Goal: Book appointment/travel/reservation

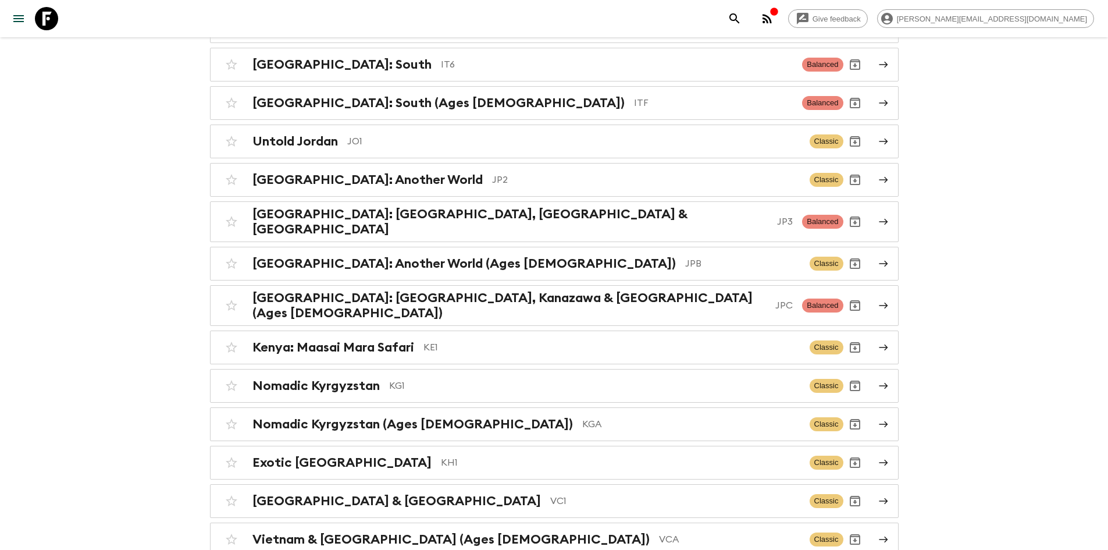
scroll to position [2703, 0]
click at [458, 216] on div "[GEOGRAPHIC_DATA]: [GEOGRAPHIC_DATA], Kanazawa & Tokyo JP3" at bounding box center [523, 222] width 541 height 30
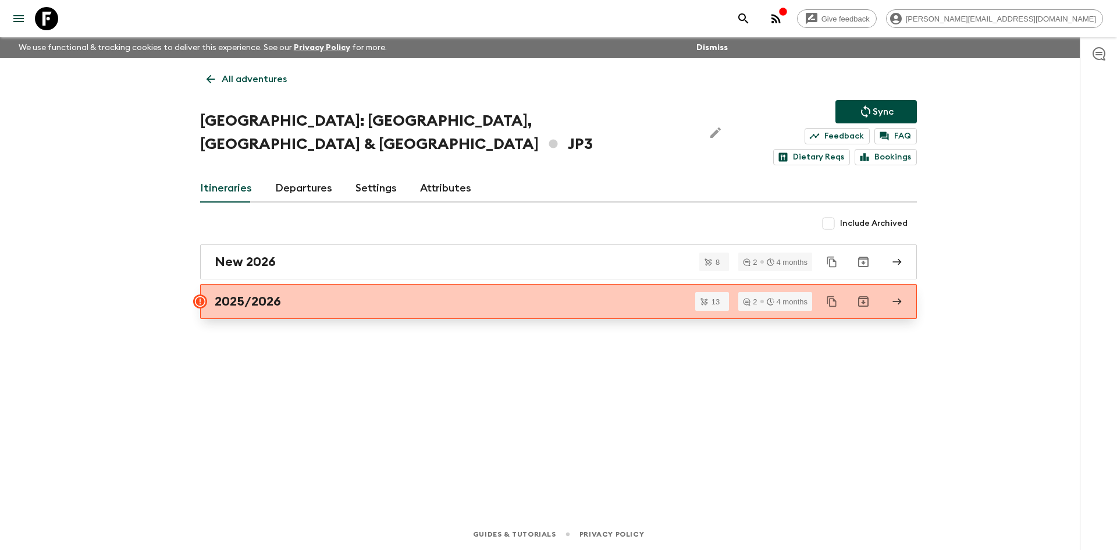
click at [367, 294] on div "2025/2026" at bounding box center [548, 301] width 666 height 15
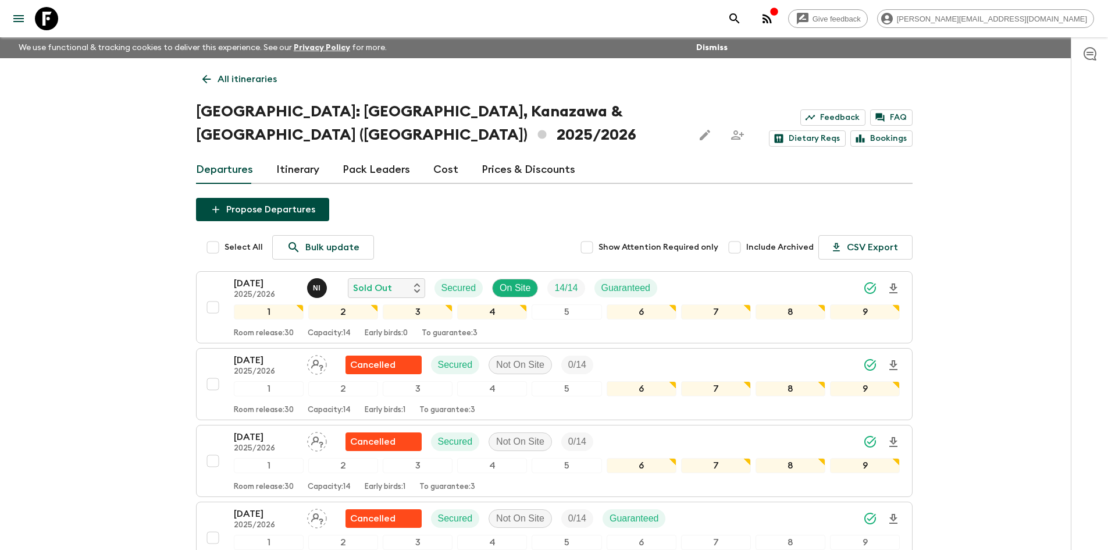
click at [198, 74] on link "All itineraries" at bounding box center [239, 78] width 87 height 23
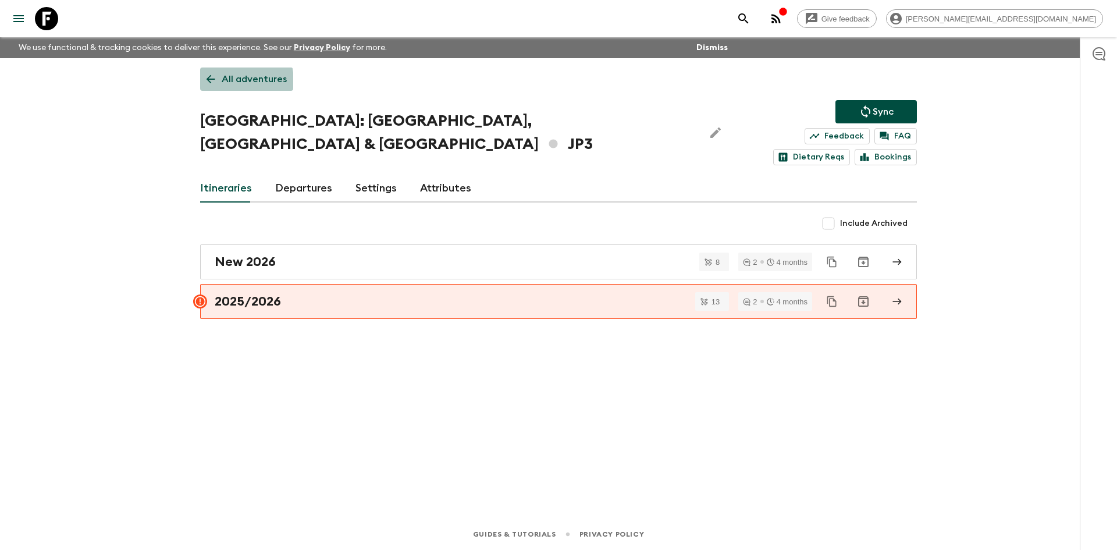
click at [220, 82] on link "All adventures" at bounding box center [246, 78] width 93 height 23
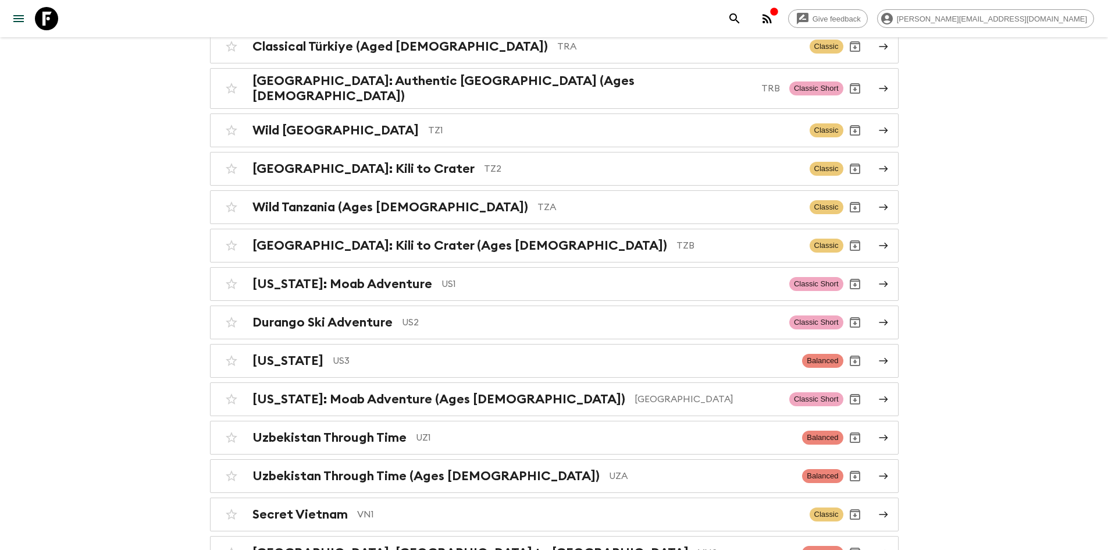
scroll to position [5172, 0]
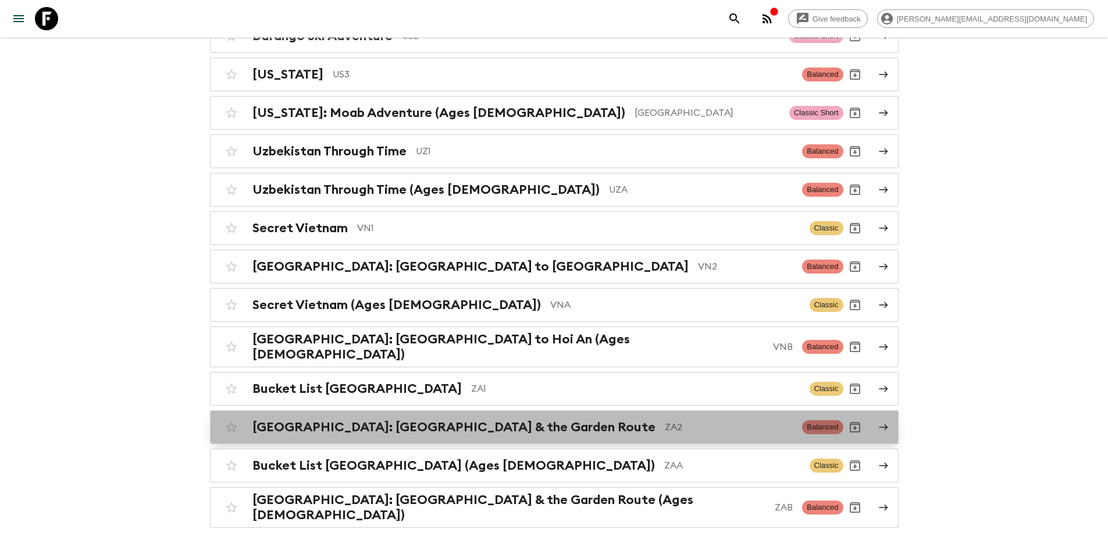
click at [513, 415] on div "[GEOGRAPHIC_DATA]: [GEOGRAPHIC_DATA] & the Garden Route ZA2 Balanced" at bounding box center [532, 426] width 624 height 23
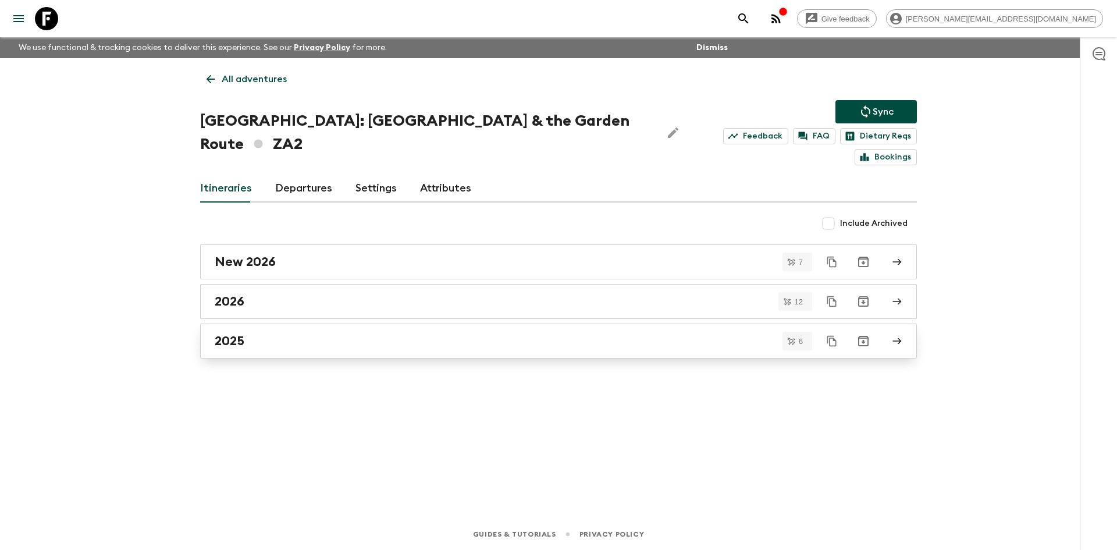
click at [376, 324] on link "2025" at bounding box center [558, 341] width 717 height 35
